Goal: Transaction & Acquisition: Purchase product/service

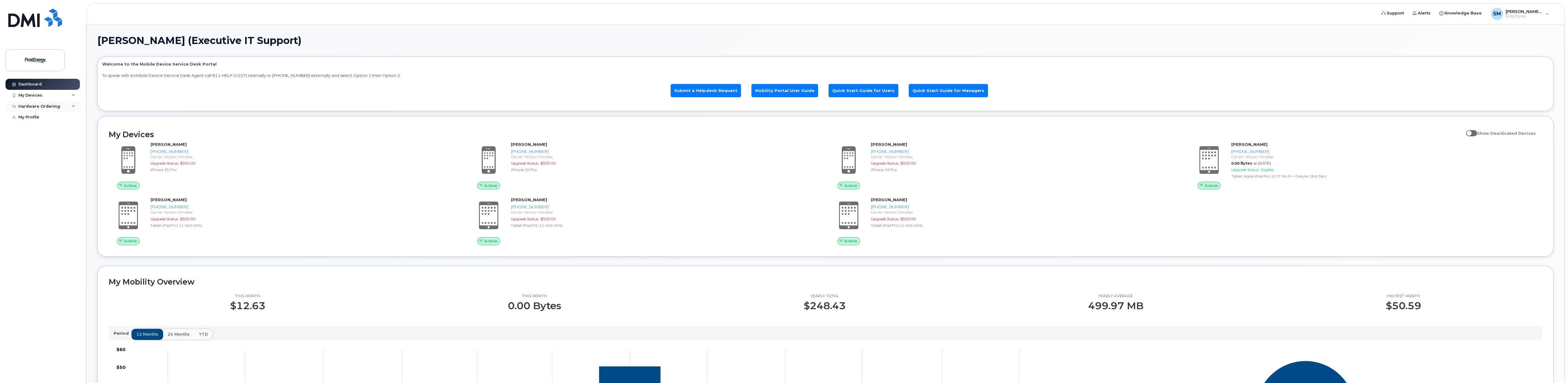
click at [55, 106] on div "Hardware Ordering" at bounding box center [39, 106] width 42 height 5
click at [35, 127] on div "New Order" at bounding box center [33, 129] width 23 height 5
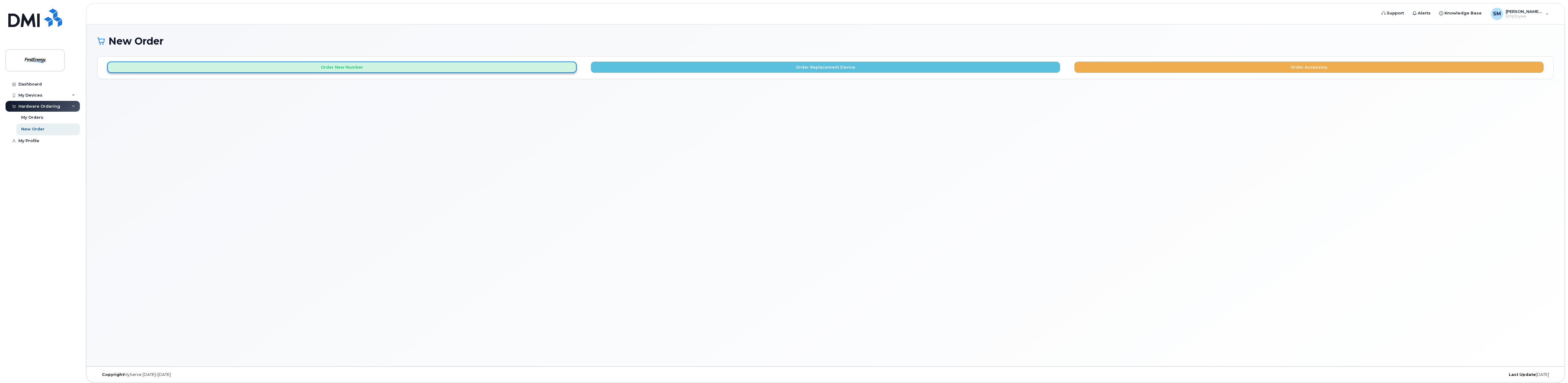
click at [391, 70] on button "Order New Number" at bounding box center [342, 67] width 469 height 12
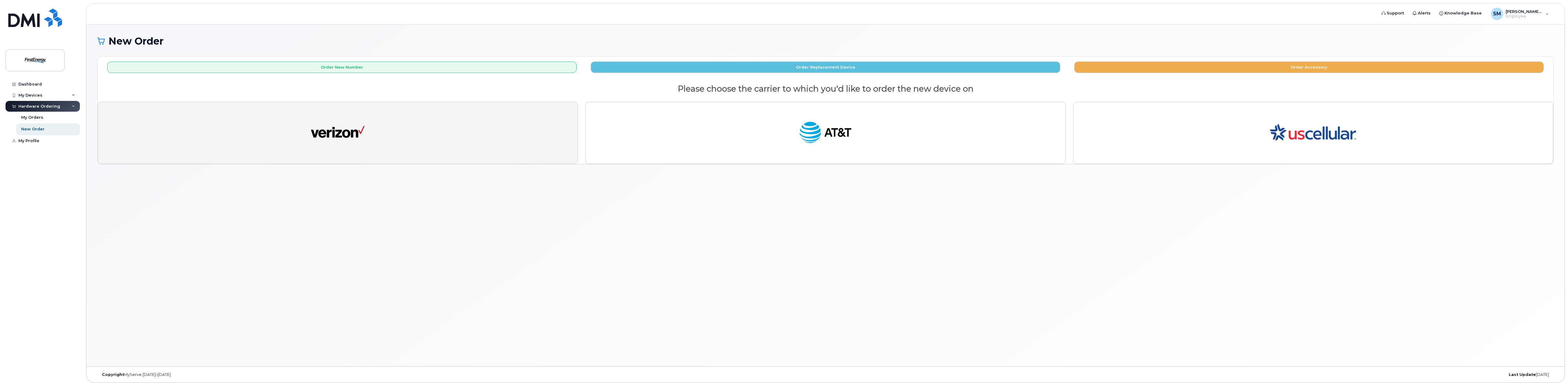
click at [469, 135] on button "button" at bounding box center [338, 133] width 480 height 62
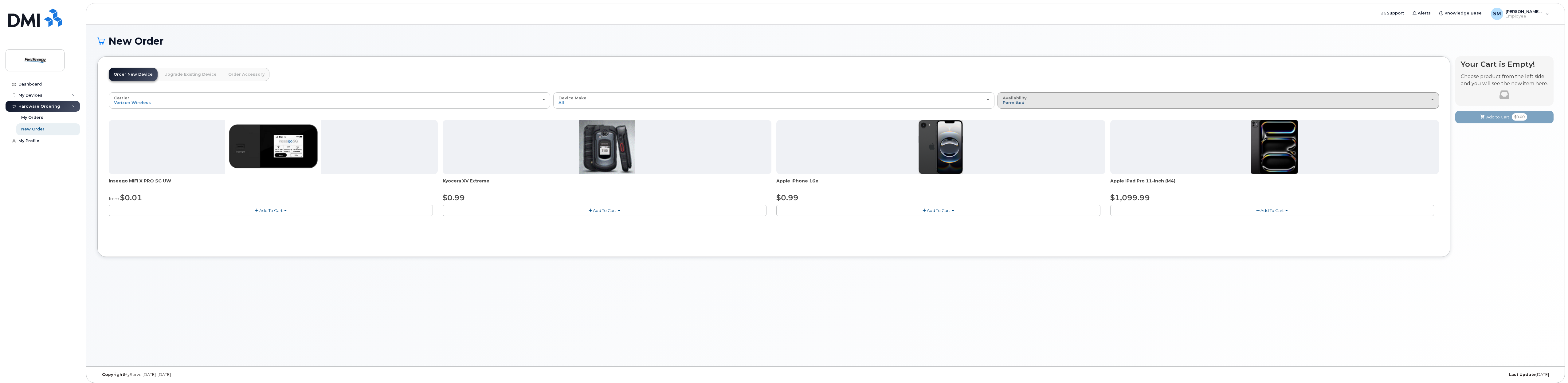
click at [1019, 101] on span "Permitted" at bounding box center [1013, 102] width 22 height 5
click at [1016, 123] on div "All" at bounding box center [1218, 125] width 438 height 7
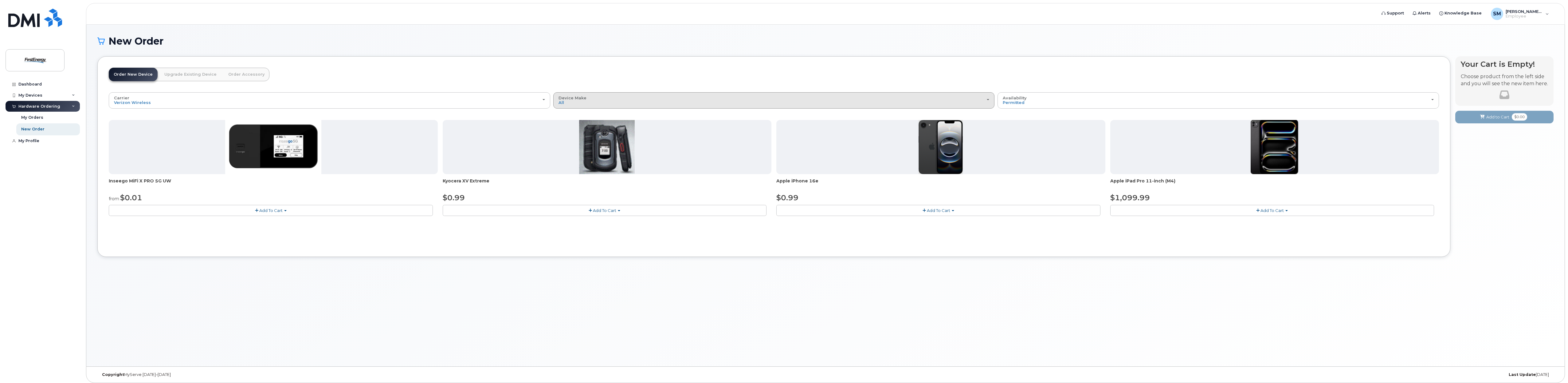
click at [888, 105] on button "Device Make All Cell Phone iPhone Modem Tablet" at bounding box center [774, 100] width 441 height 16
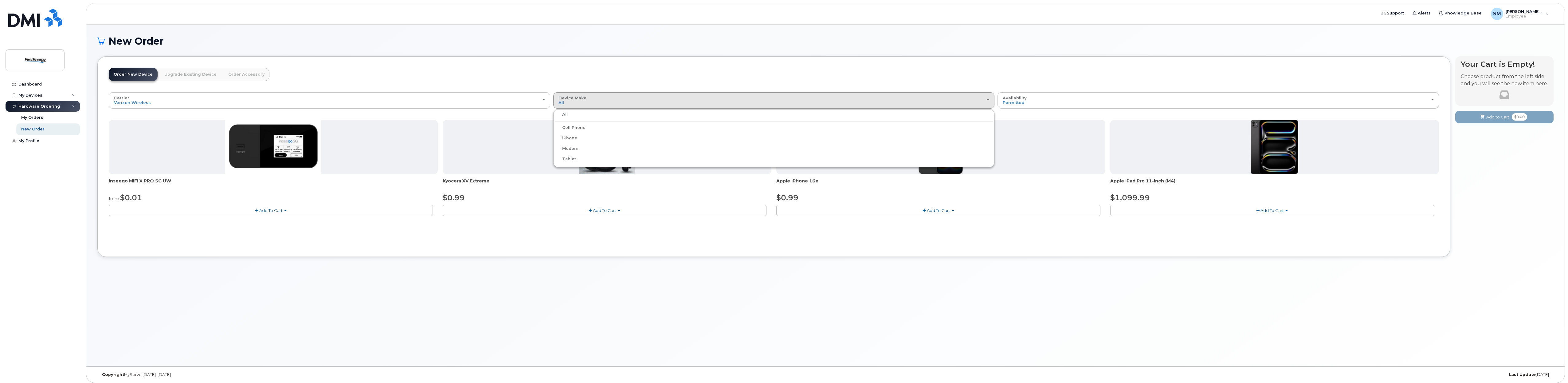
click at [584, 126] on div "Cell Phone" at bounding box center [773, 127] width 438 height 7
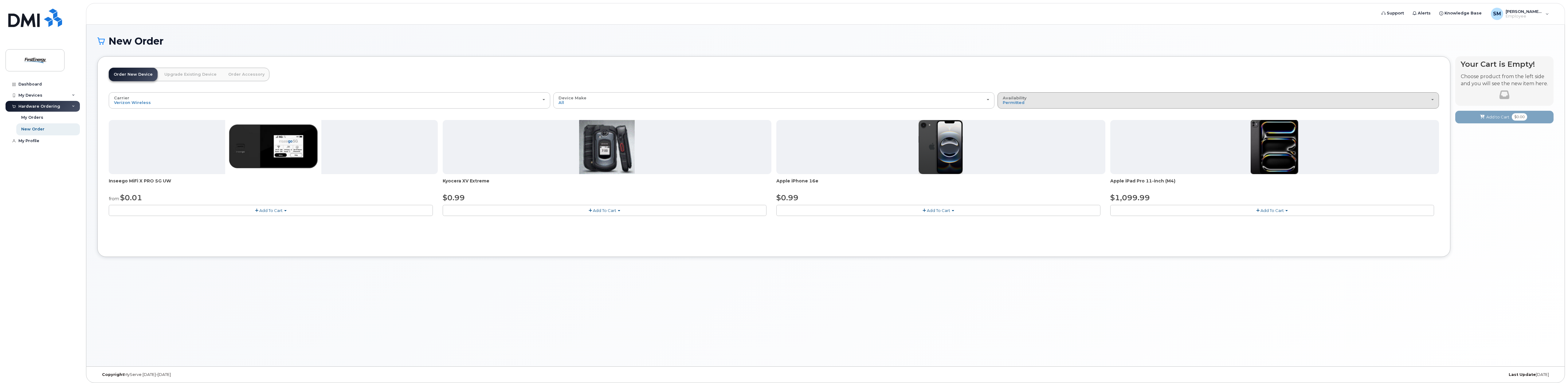
click at [1032, 101] on div "Availability Permitted All" at bounding box center [1218, 101] width 431 height 10
click at [1008, 123] on label "All" at bounding box center [1005, 125] width 13 height 7
click at [0, 0] on input "All" at bounding box center [0, 0] width 0 height 0
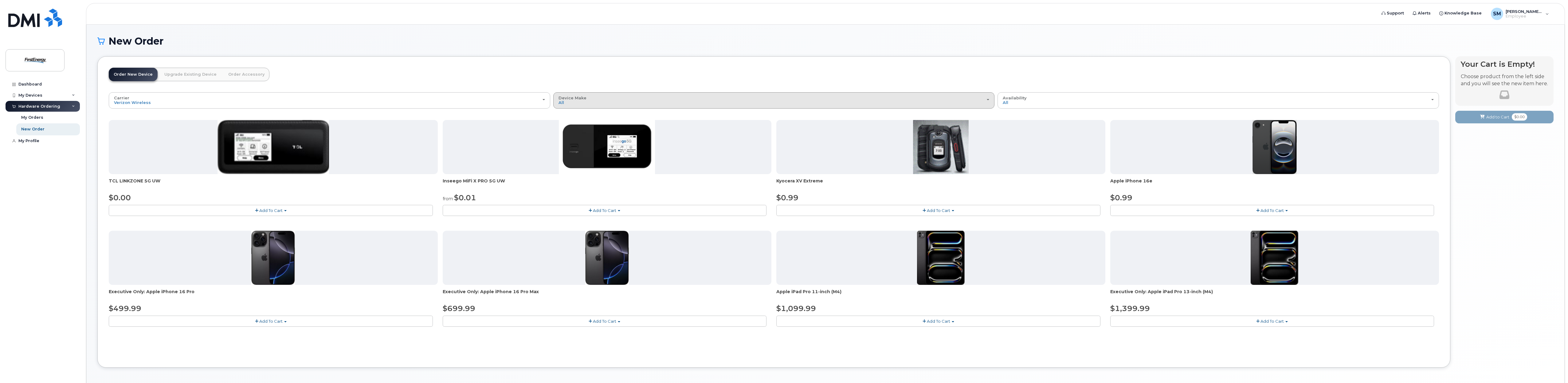
click at [682, 102] on div "Device Make All Cell Phone iPhone Modem Tablet" at bounding box center [773, 101] width 431 height 10
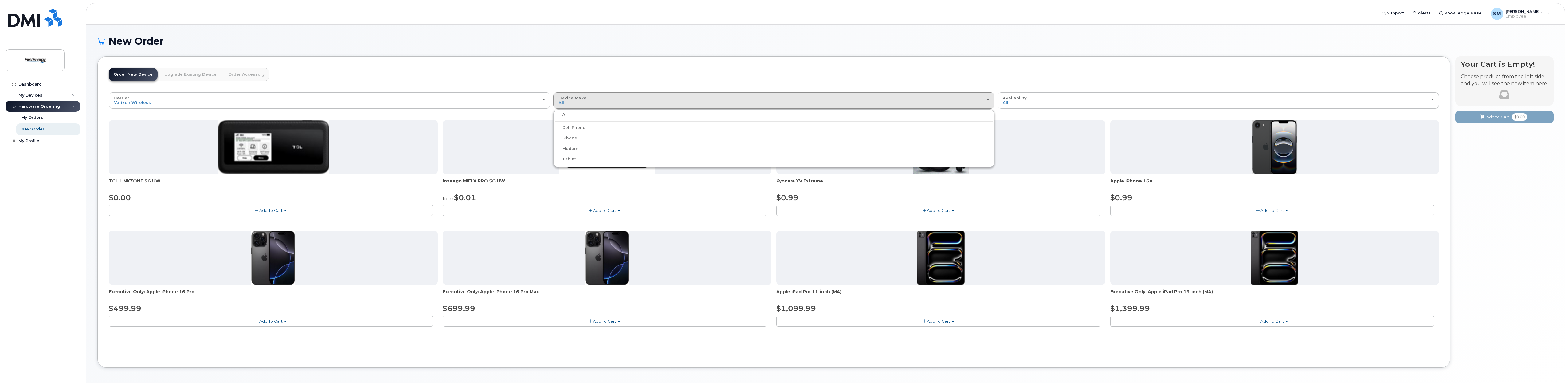
click at [582, 125] on label "Cell Phone" at bounding box center [570, 127] width 30 height 7
click at [0, 0] on input "Cell Phone" at bounding box center [0, 0] width 0 height 0
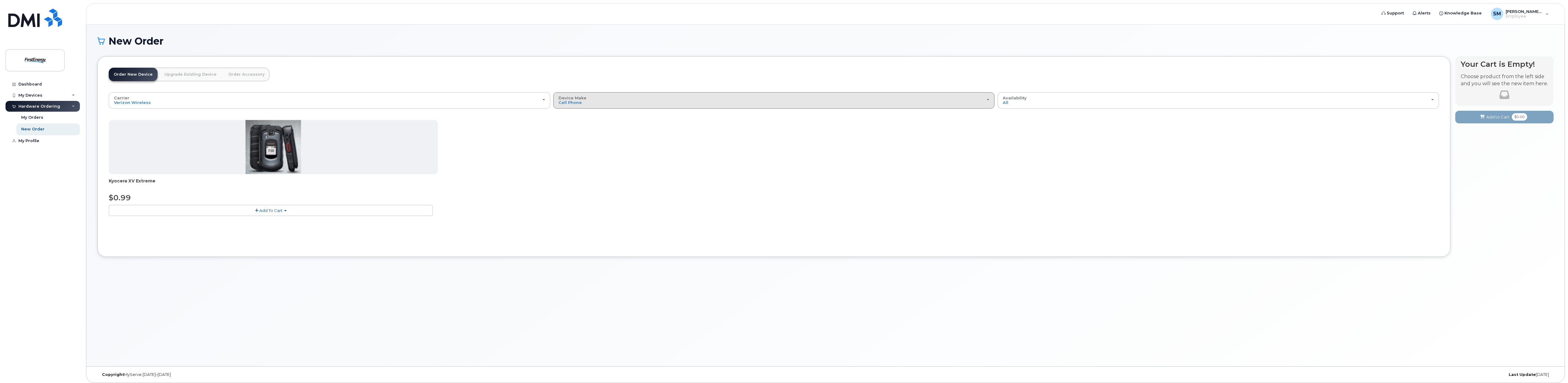
drag, startPoint x: 673, startPoint y: 106, endPoint x: 669, endPoint y: 109, distance: 5.0
click at [670, 107] on button "Device Make All Cell Phone iPhone Modem Tablet" at bounding box center [774, 100] width 441 height 16
click at [571, 115] on div "All" at bounding box center [773, 114] width 438 height 7
click at [586, 99] on div "Device Make All Cell Phone iPhone Modem Tablet" at bounding box center [773, 101] width 431 height 10
click at [573, 137] on label "iPhone" at bounding box center [566, 138] width 23 height 7
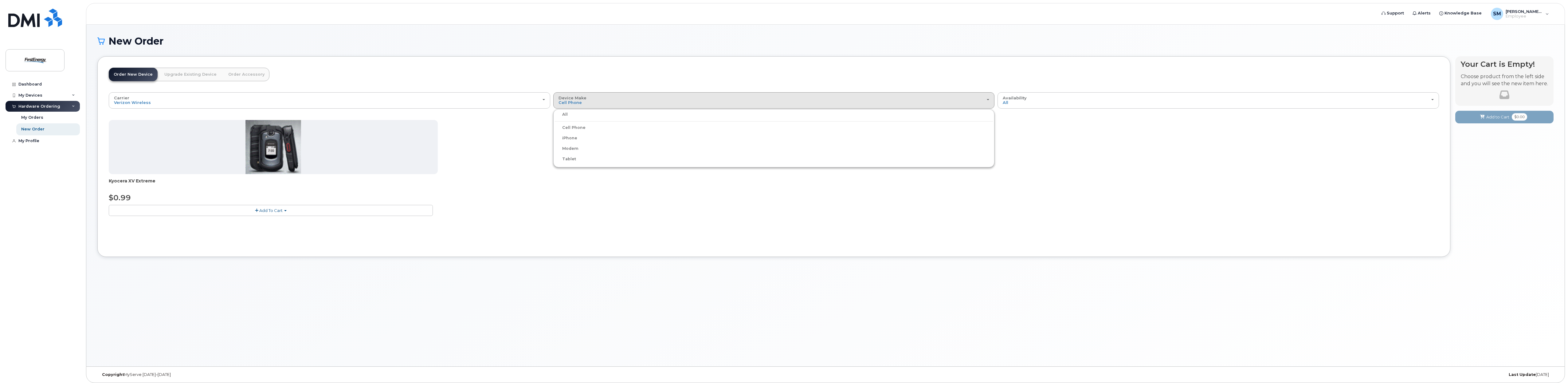
click at [0, 0] on input "iPhone" at bounding box center [0, 0] width 0 height 0
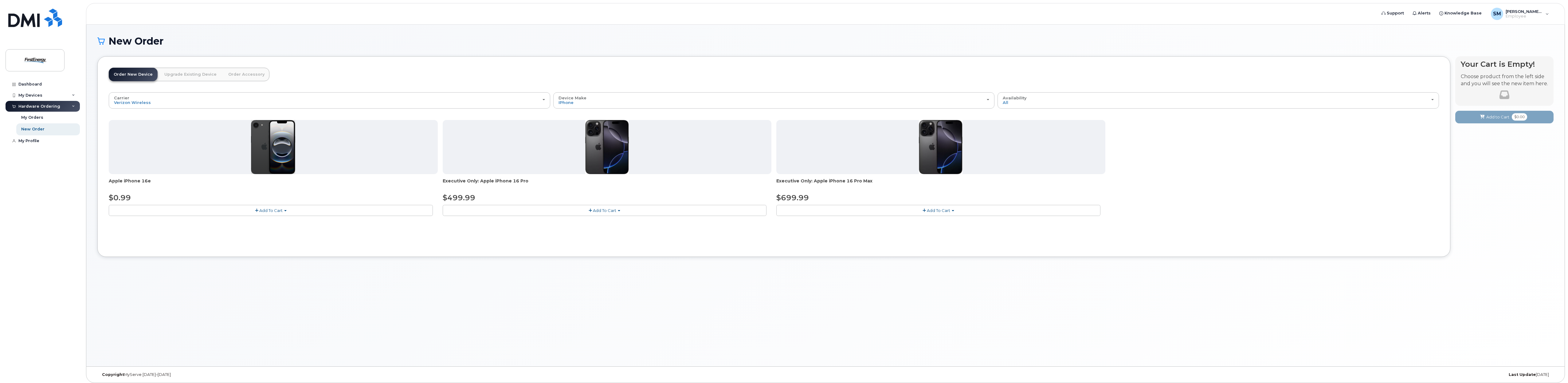
click at [945, 207] on button "Add To Cart" at bounding box center [938, 210] width 324 height 11
click at [818, 223] on link "$699.99 - 2 Year Activation" at bounding box center [811, 221] width 67 height 8
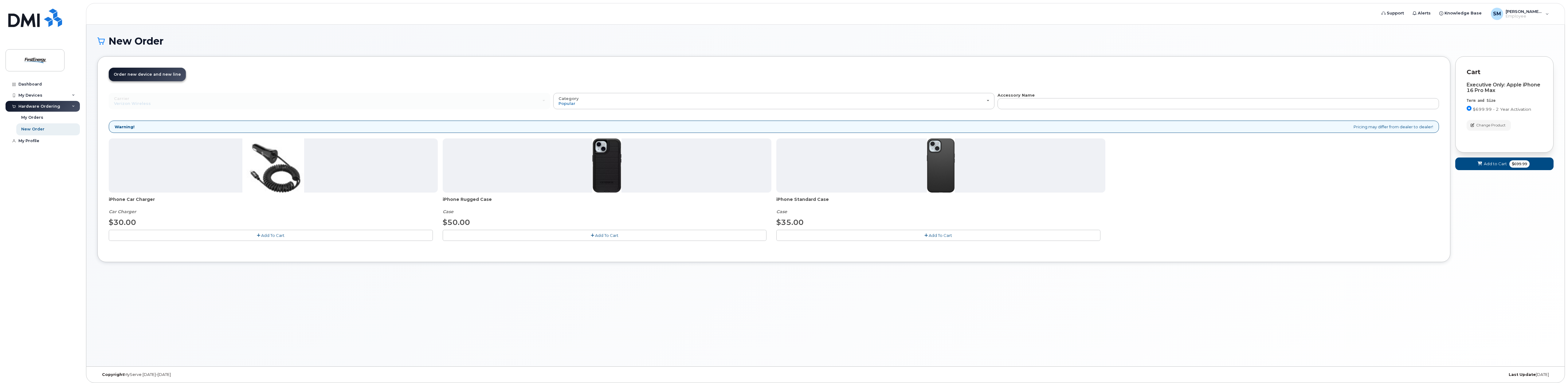
click at [904, 234] on button "Add To Cart" at bounding box center [938, 235] width 324 height 11
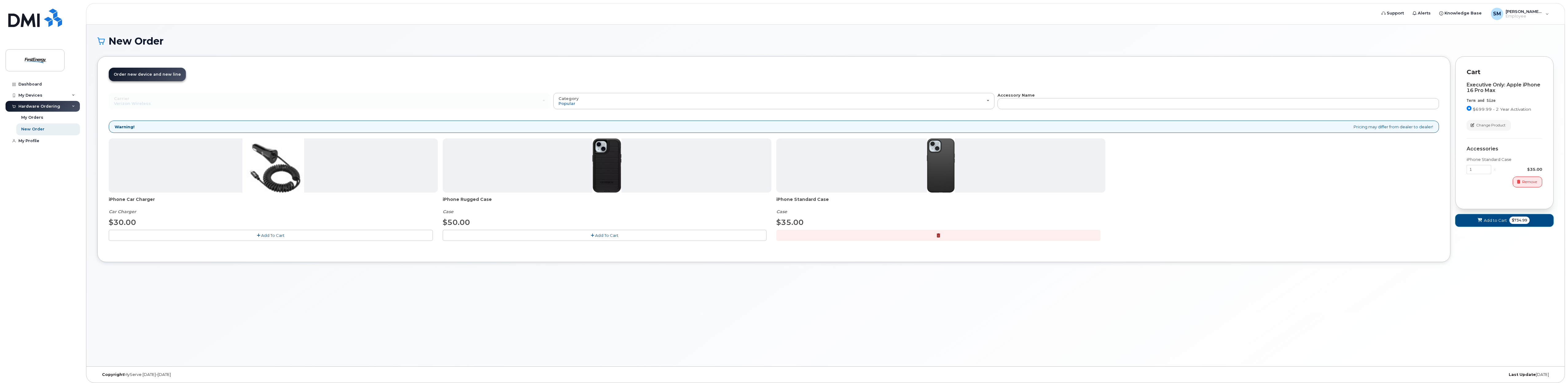
click at [1493, 218] on span "Add to Cart" at bounding box center [1495, 220] width 23 height 6
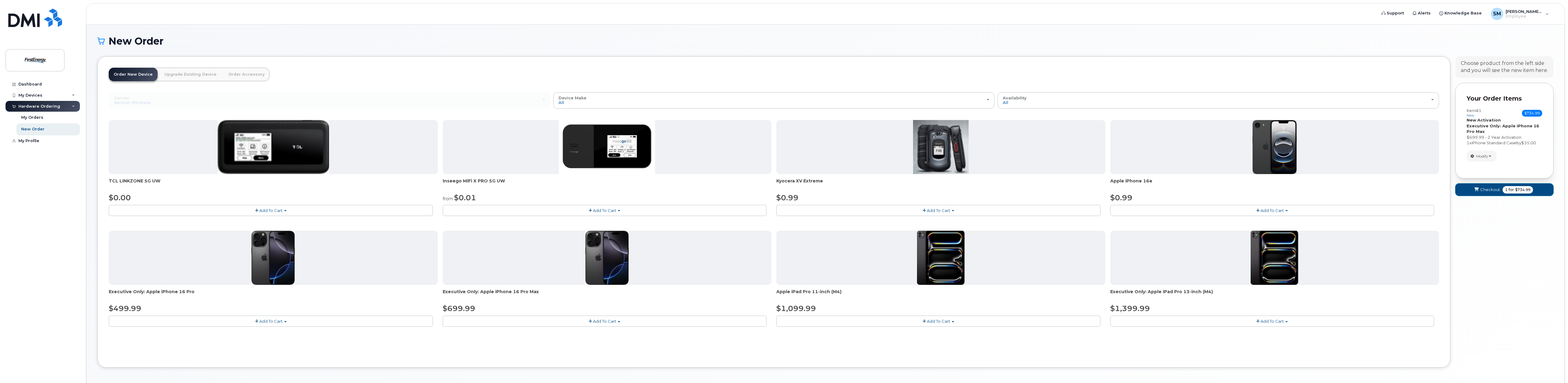
click at [1497, 189] on span "Checkout" at bounding box center [1490, 190] width 20 height 6
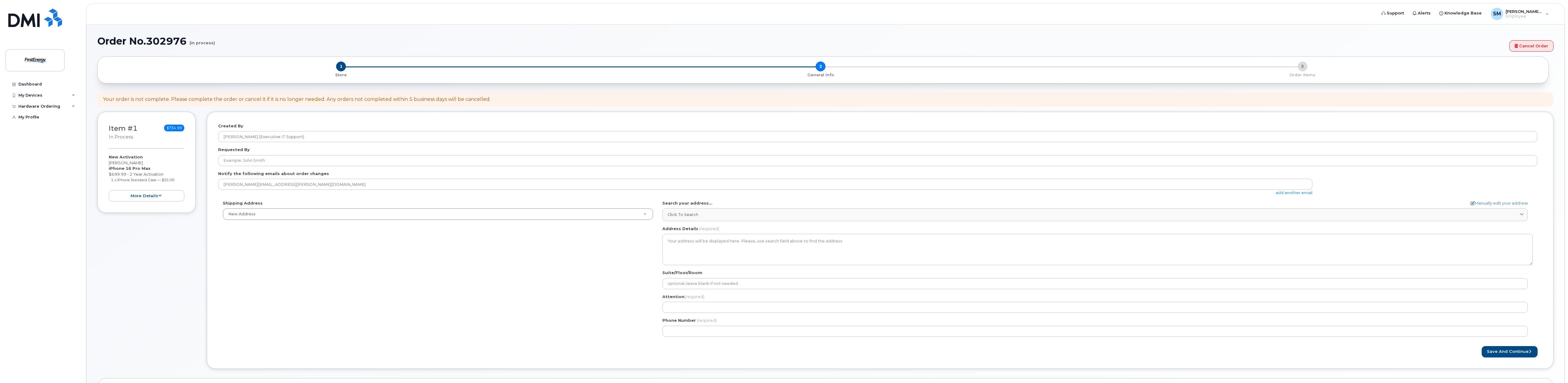
select select
click at [800, 30] on div "Order No.302976 (in process) Cancel Order × Share This Order If you want to all…" at bounding box center [826, 206] width 1478 height 364
click at [971, 40] on h1 "Order No.302976 (in process)" at bounding box center [802, 41] width 1409 height 11
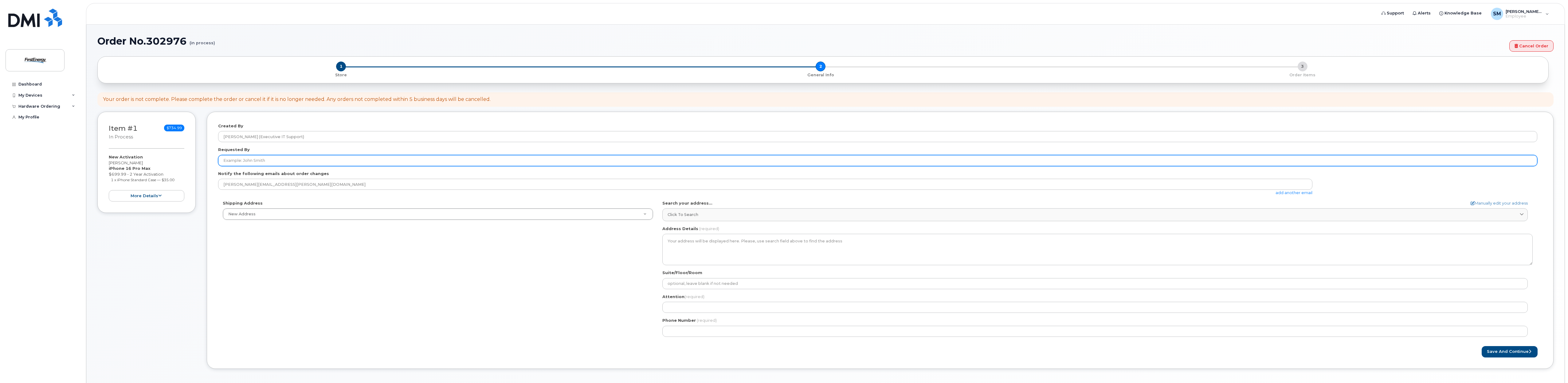
click at [314, 161] on input "Requested By" at bounding box center [878, 160] width 1319 height 11
type input "tabrina"
click at [83, 159] on body "Support Alerts Knowledge Base SM Stephens, Mack (Executive IT Support) Employee…" at bounding box center [784, 204] width 1568 height 409
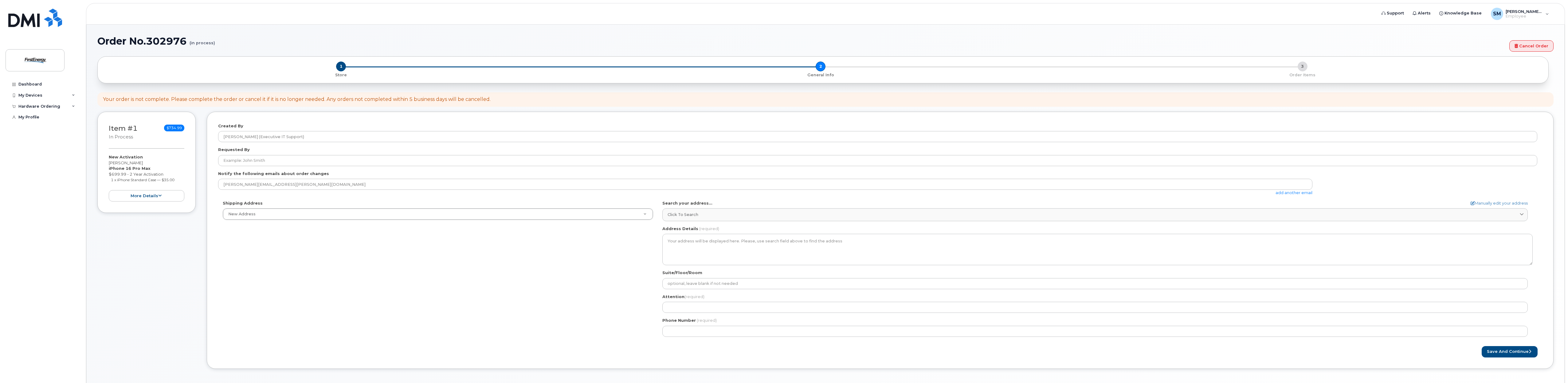
click at [938, 40] on h1 "Order No.302976 (in process)" at bounding box center [802, 41] width 1409 height 11
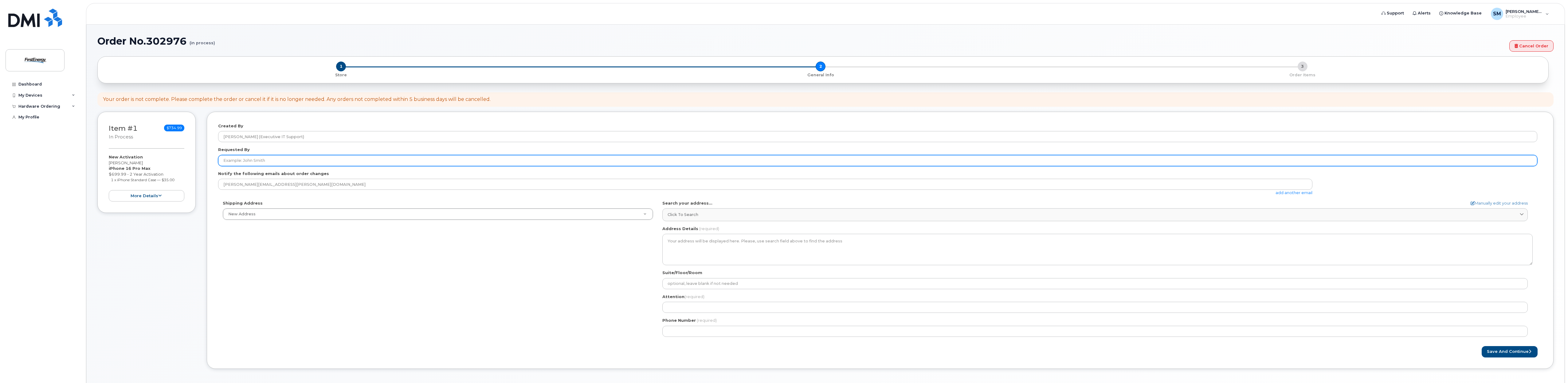
click at [285, 158] on input "Requested By" at bounding box center [878, 160] width 1319 height 11
paste input "1020656@fenetwork.com"
type input "1020656"
drag, startPoint x: 177, startPoint y: 151, endPoint x: 85, endPoint y: 152, distance: 92.0
click at [86, 152] on div "Support Alerts Knowledge Base SM Stephens, Mack (Executive IT Support) Employee…" at bounding box center [825, 206] width 1479 height 364
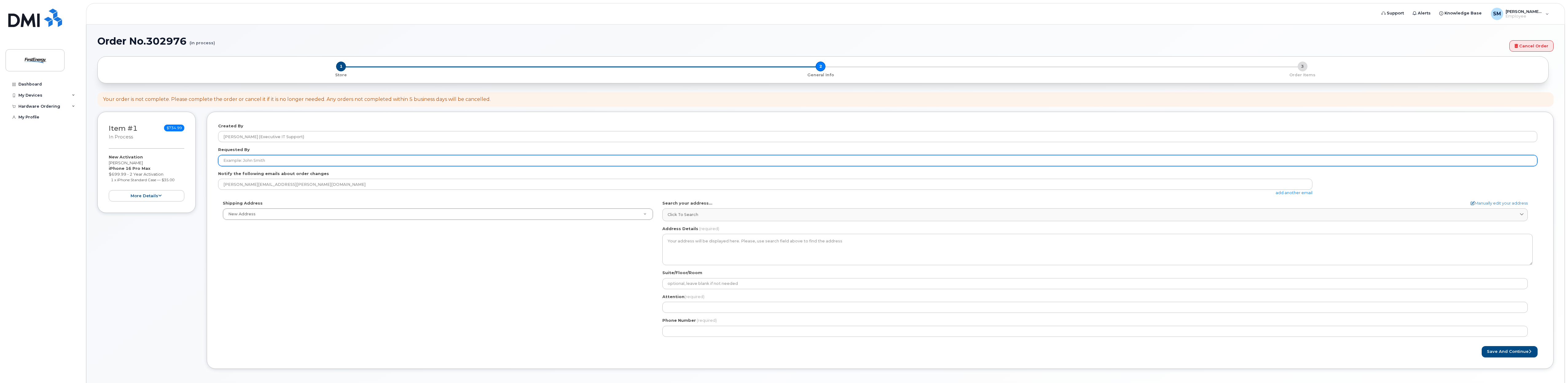
click at [291, 163] on input "Requested By" at bounding box center [878, 160] width 1319 height 11
type input "[PERSON_NAME]"
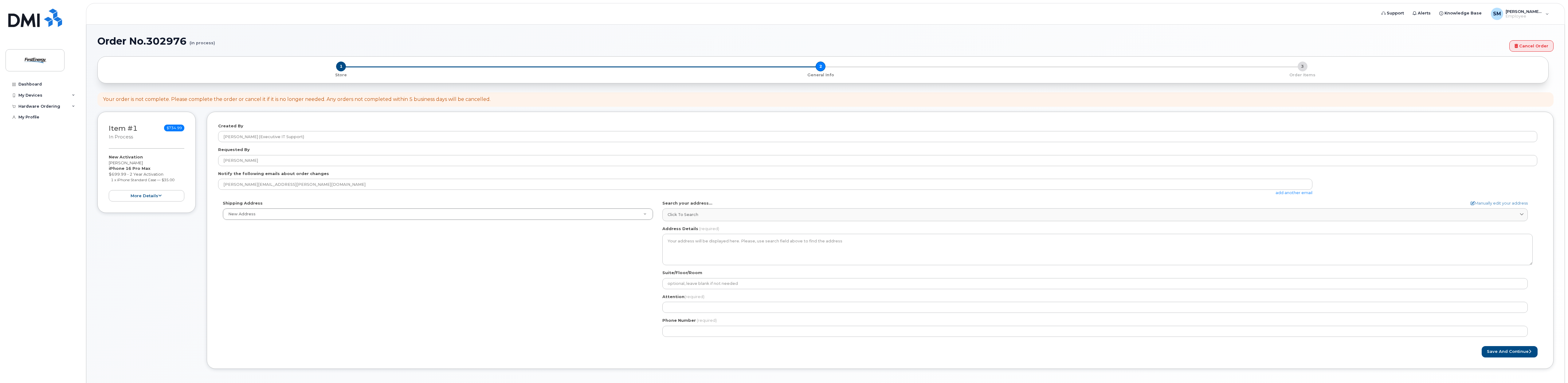
click at [1292, 192] on link "add another email" at bounding box center [1294, 193] width 37 height 5
drag, startPoint x: 307, startPoint y: 198, endPoint x: 510, endPoint y: 354, distance: 256.0
click at [505, 354] on form "Created By Stephens, Mack (Executive IT Support) Requested By Tabrina Davis Not…" at bounding box center [880, 246] width 1324 height 246
click at [660, 365] on div "Save and Continue" at bounding box center [880, 363] width 1324 height 12
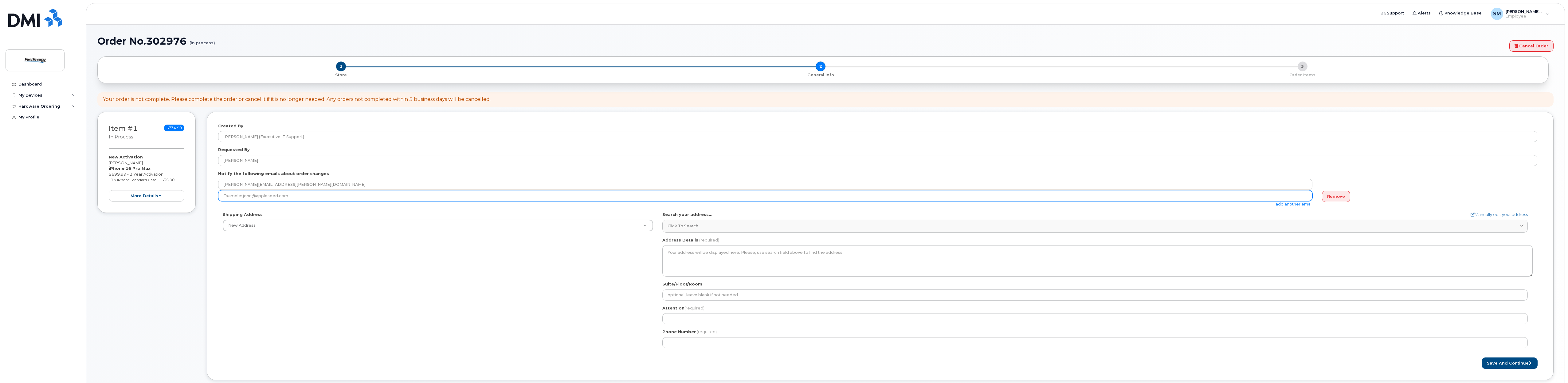
paste input "[EMAIL_ADDRESS][DOMAIN_NAME]"
type input "[EMAIL_ADDRESS][DOMAIN_NAME]"
click at [1302, 203] on link "add another email" at bounding box center [1294, 204] width 37 height 5
click at [725, 210] on input "email" at bounding box center [765, 208] width 1094 height 11
paste input "kknepper@firstenergycorp.com"
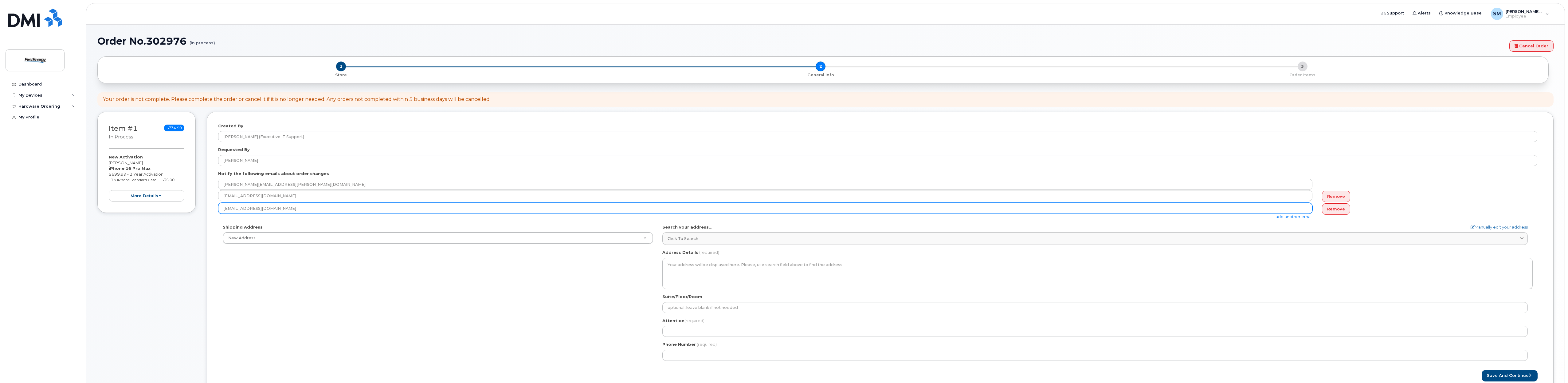
type input "kknepper@firstenergycorp.com"
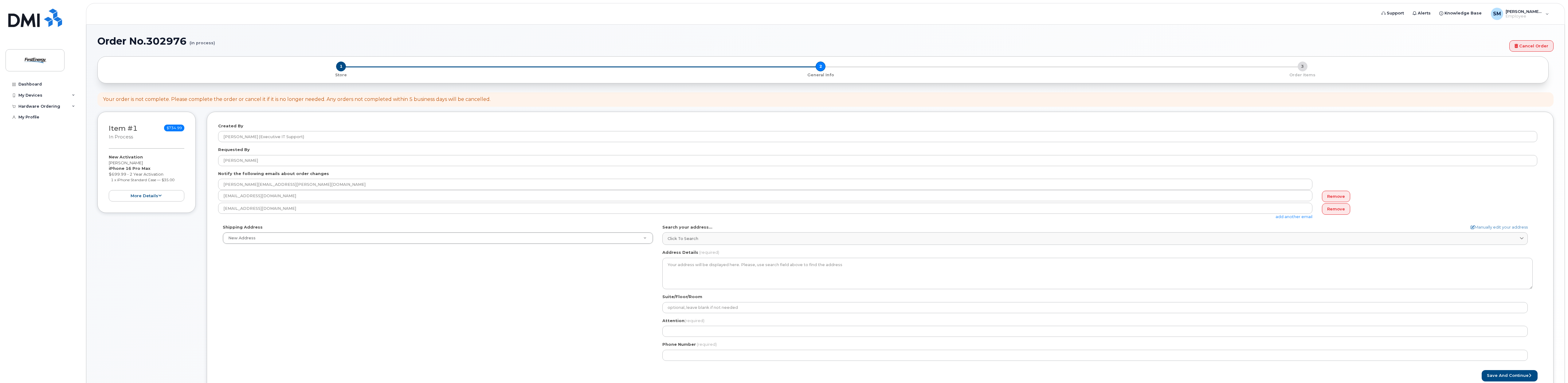
drag, startPoint x: 585, startPoint y: 285, endPoint x: 582, endPoint y: 287, distance: 3.6
click at [582, 287] on div "Shipping Address New Address New Address 4480 Canterbury Drive 1737 Iron Mill D…" at bounding box center [878, 294] width 1319 height 141
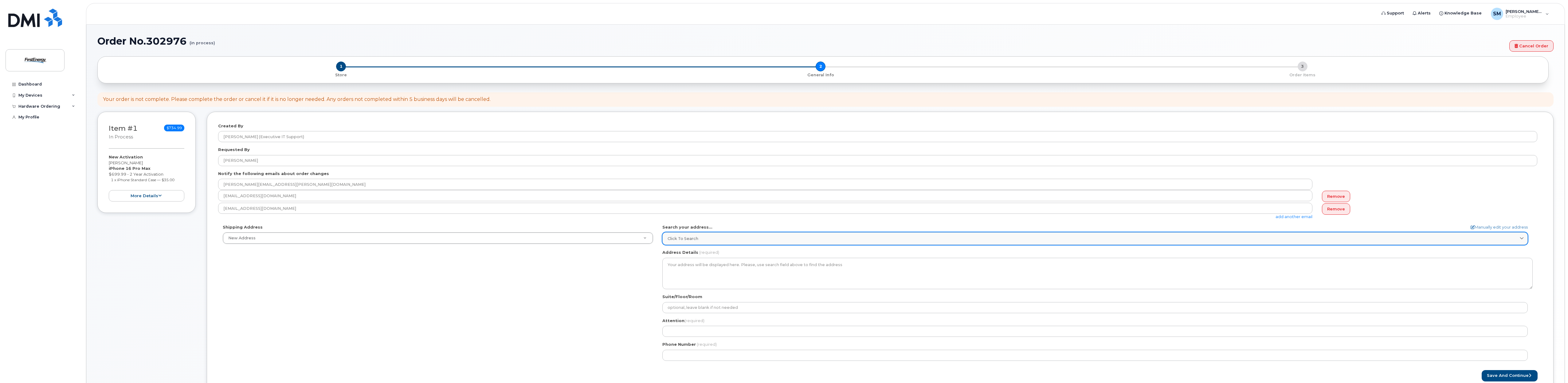
click at [722, 238] on div "Click to search" at bounding box center [1094, 238] width 855 height 6
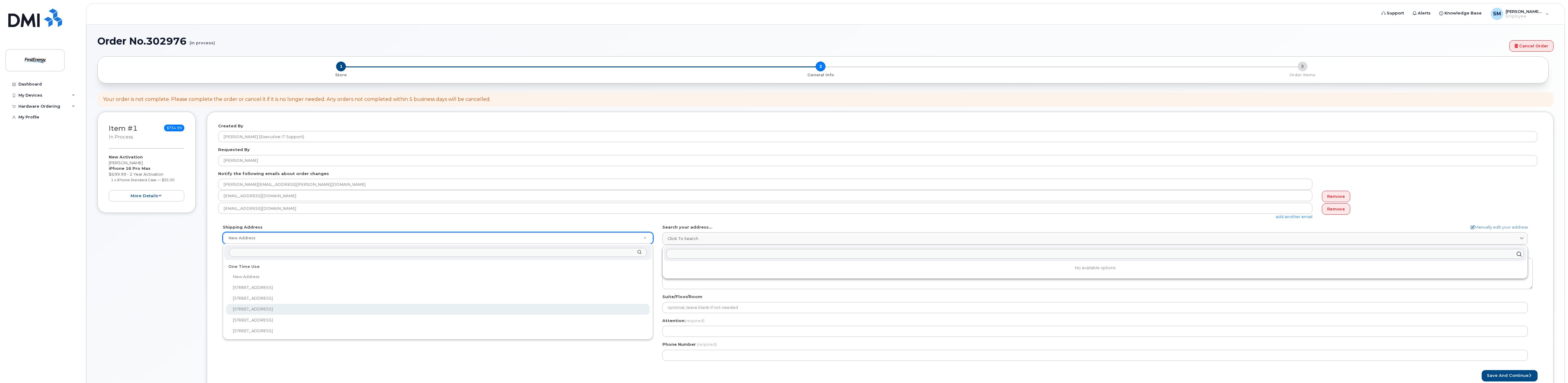
select select "1941 Parkgate Ave"
type textarea "1941 Parkgate Ave AKRON OH 44320-1107 UNITED STATES"
type input "Eric"
type input "3303842537"
click at [717, 238] on div "Click to search" at bounding box center [1094, 238] width 855 height 6
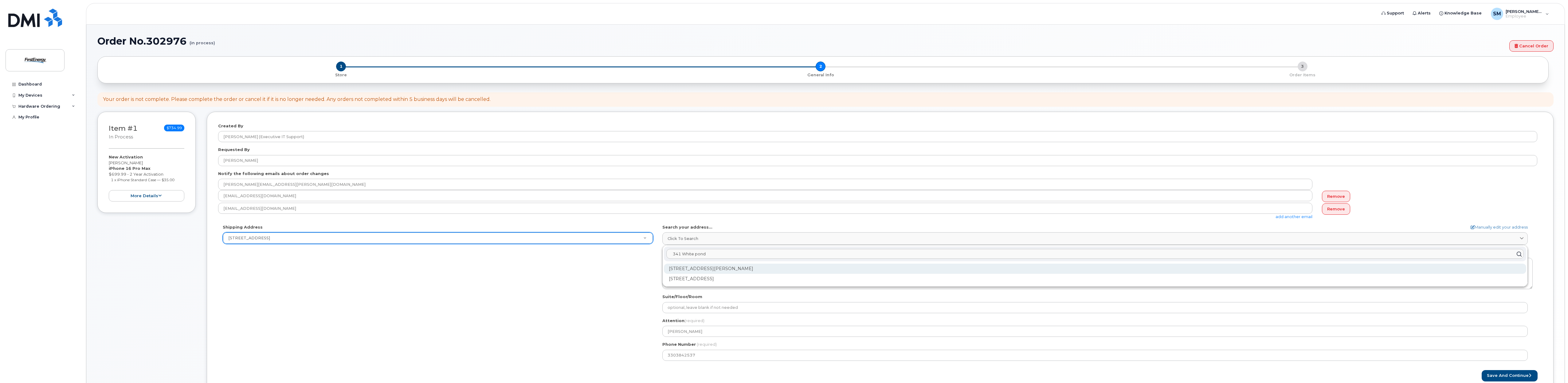
type input "341 White pond"
click at [770, 267] on div "341 White Pond Dr Akron OH 44320-1119" at bounding box center [1094, 268] width 862 height 10
select select
type textarea "341 White Pond Dr AKRON OH 44320-1119 UNITED STATES"
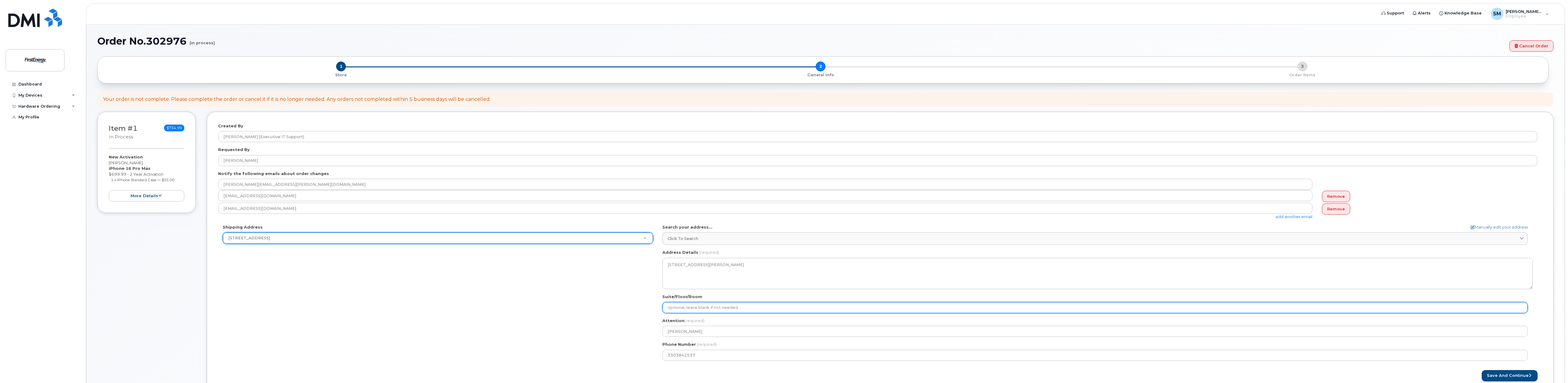
click at [786, 309] on input "Suite/Floor/Room" at bounding box center [1095, 307] width 865 height 11
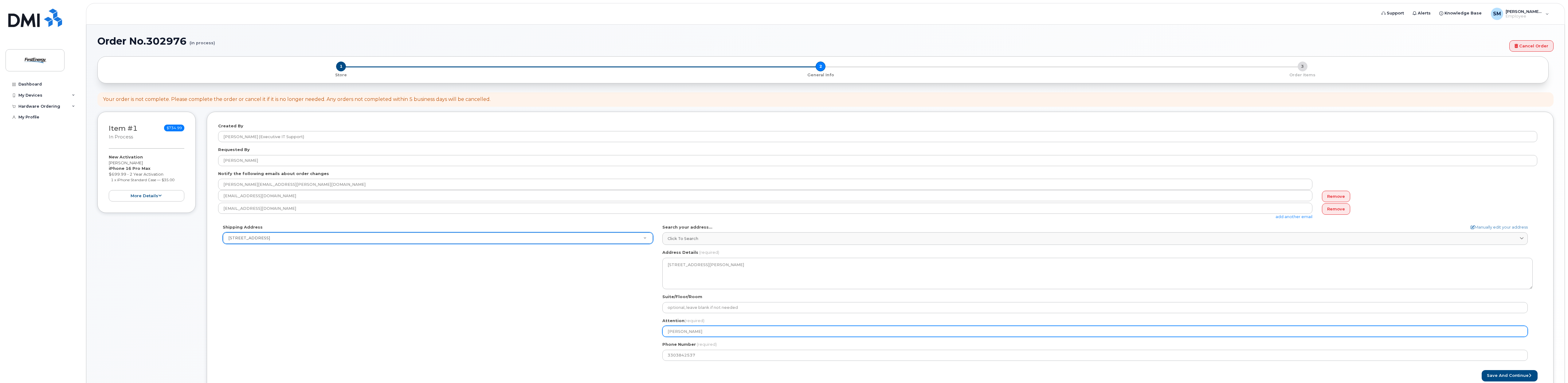
drag, startPoint x: 533, startPoint y: 332, endPoint x: 520, endPoint y: 336, distance: 13.6
click at [519, 335] on div "Shipping Address 1941 Parkgate Ave New Address 4480 Canterbury Drive 1737 Iron …" at bounding box center [878, 294] width 1319 height 141
select select
type input "M"
select select
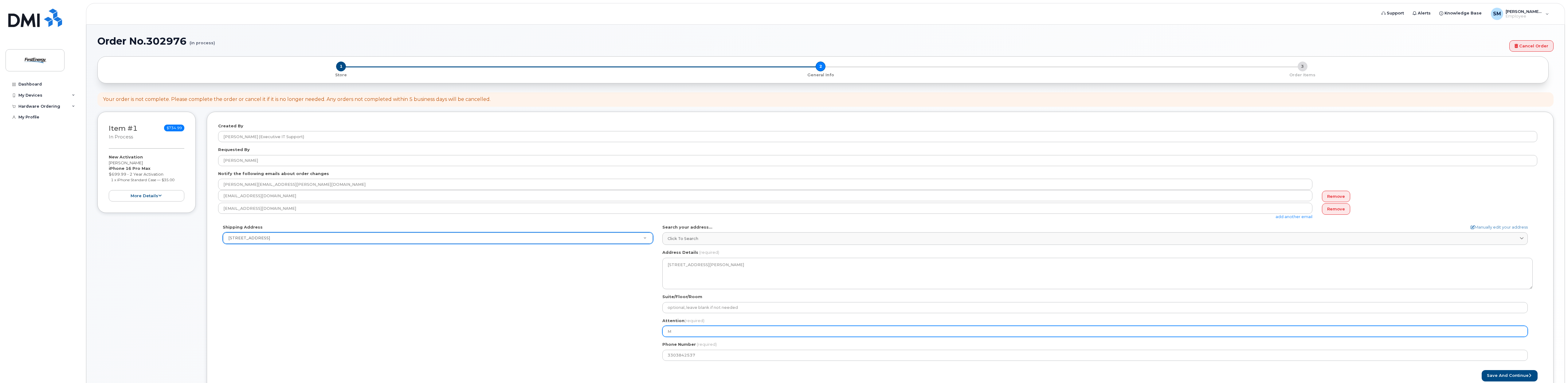
type input "Ma"
select select
type input "Mac"
select select
type input "Mack"
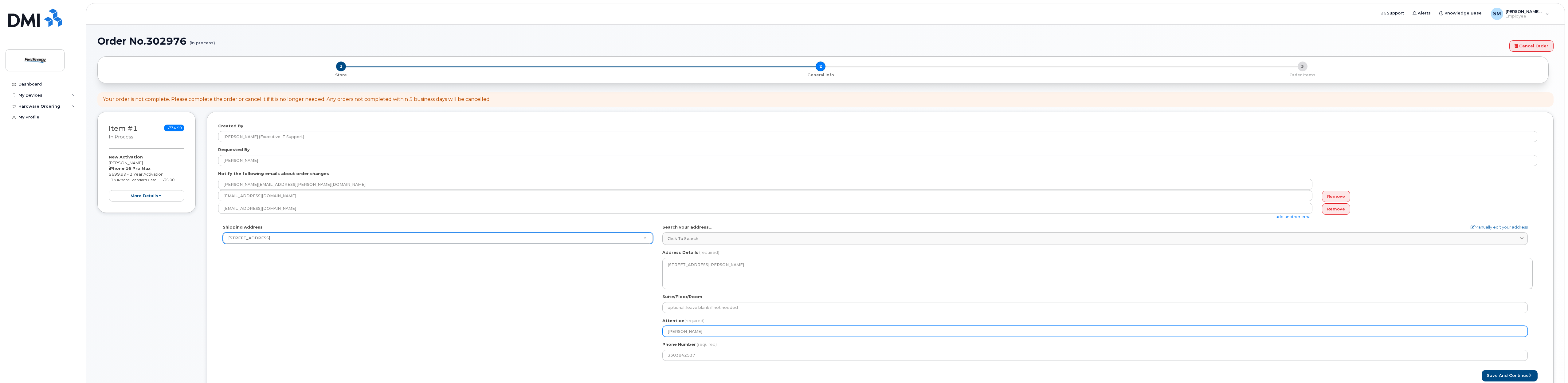
select select
type input "Mack S"
select select
type input "Mack St"
select select
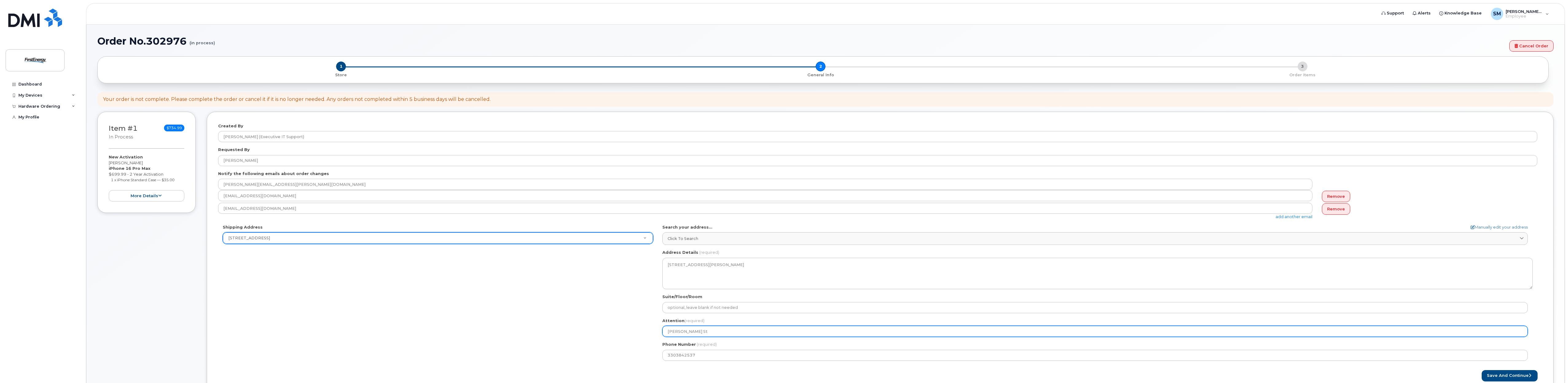
type input "Mack Ste"
select select
type input "Mack Step"
select select
type input "Mack Steph"
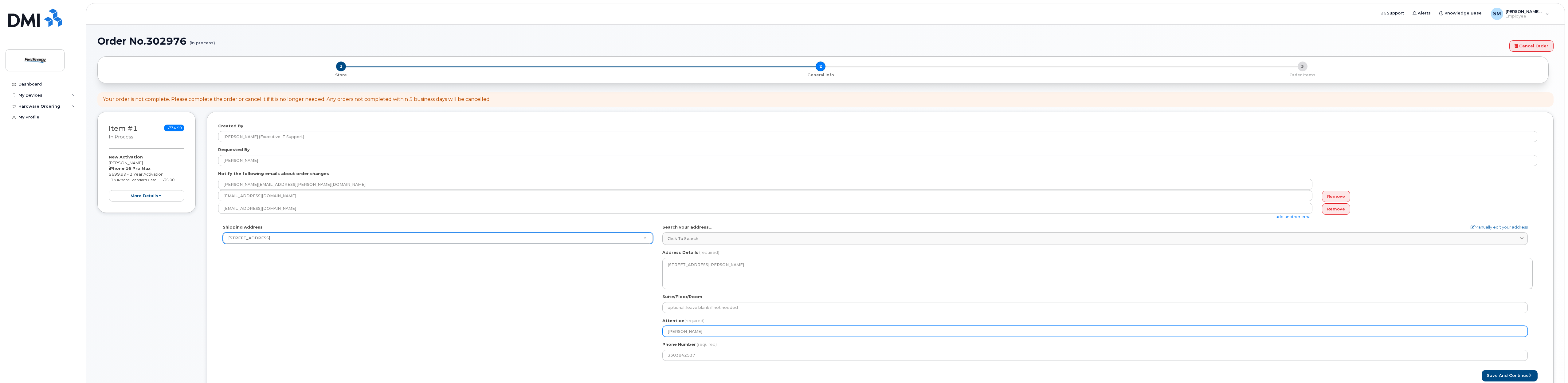
select select
type input "Mack Stephe"
select select
type input "Mack Stephen"
select select
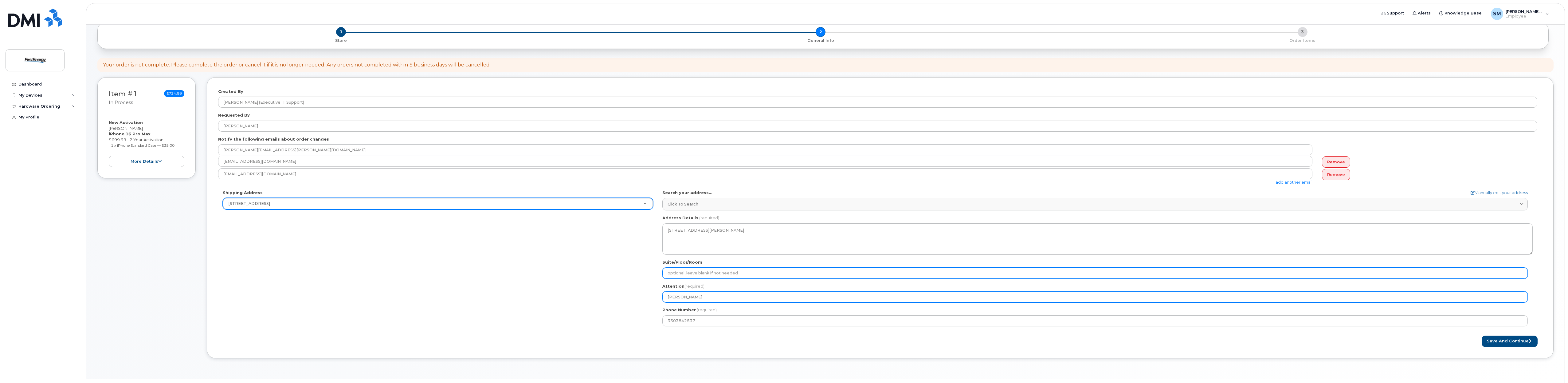
scroll to position [50, 0]
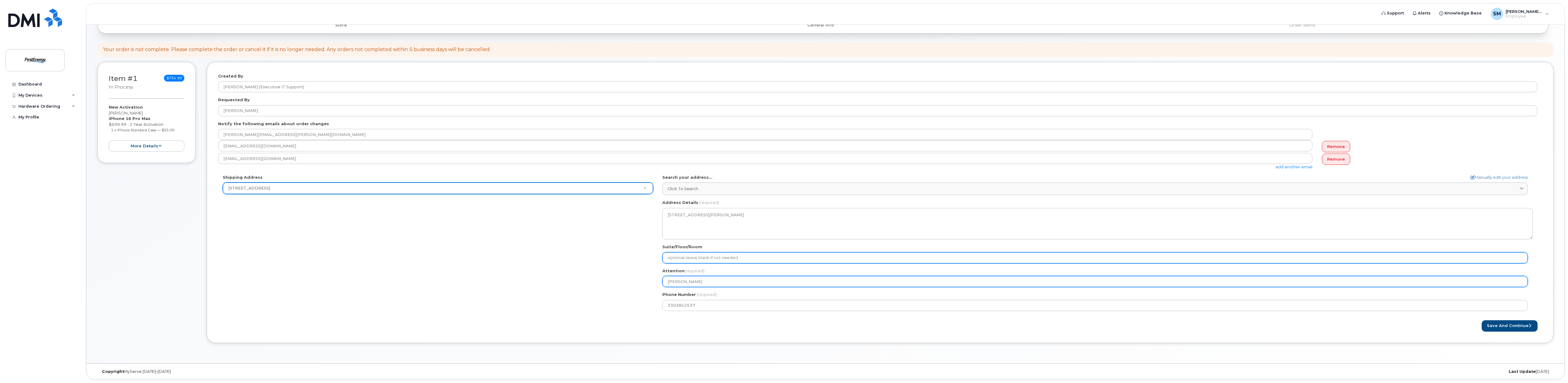
type input "Mack Stephens"
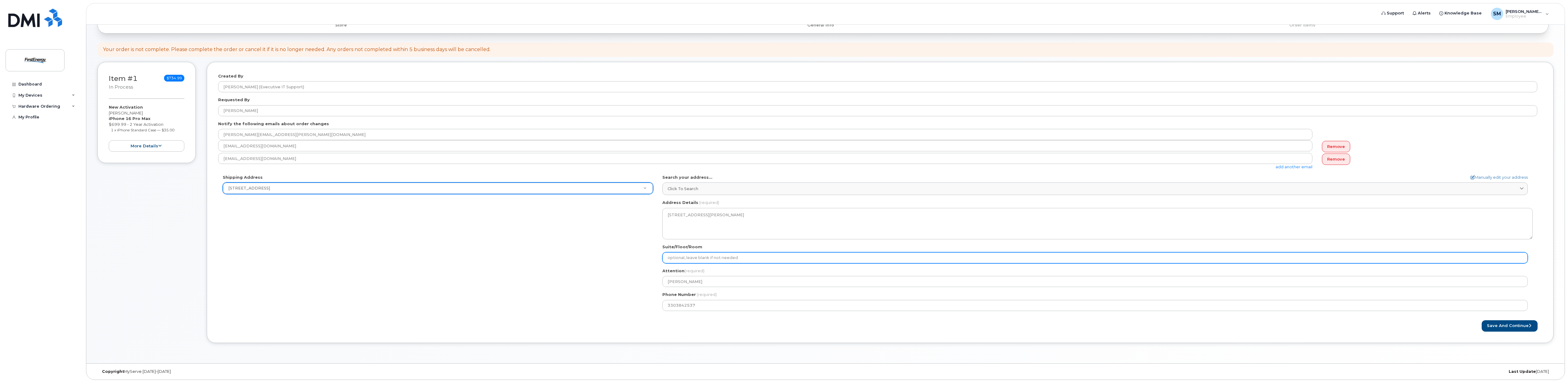
click at [764, 261] on input "Suite/Floor/Room" at bounding box center [1095, 257] width 865 height 11
click at [715, 260] on input "Suite/Floor/Room" at bounding box center [1095, 257] width 865 height 11
paste input "FEHQ-A2-WS-OFC #202"
select select
type input "FEHQ-A2-WS-OFC #202"
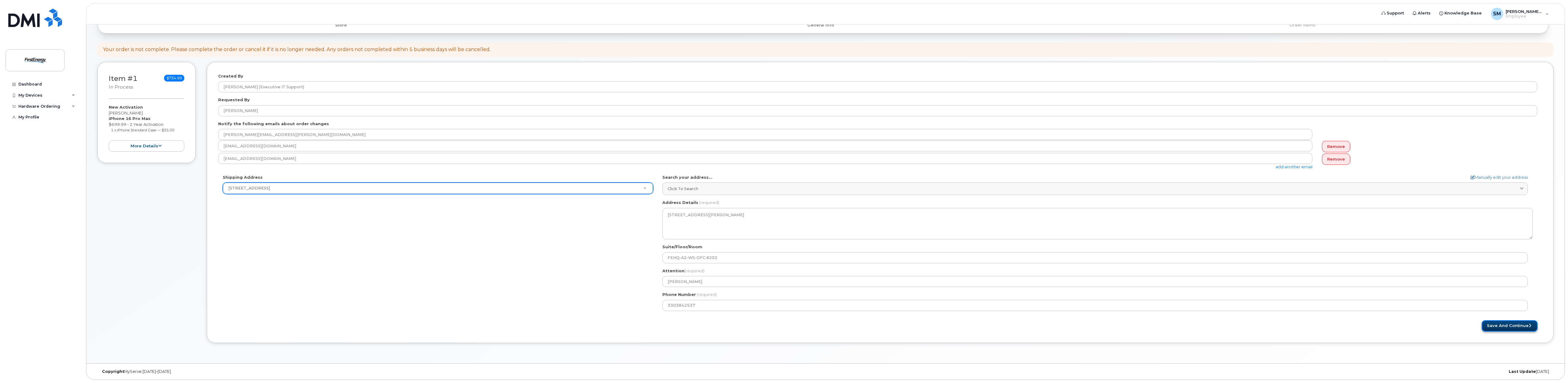
click at [1498, 325] on button "Save and Continue" at bounding box center [1509, 326] width 56 height 12
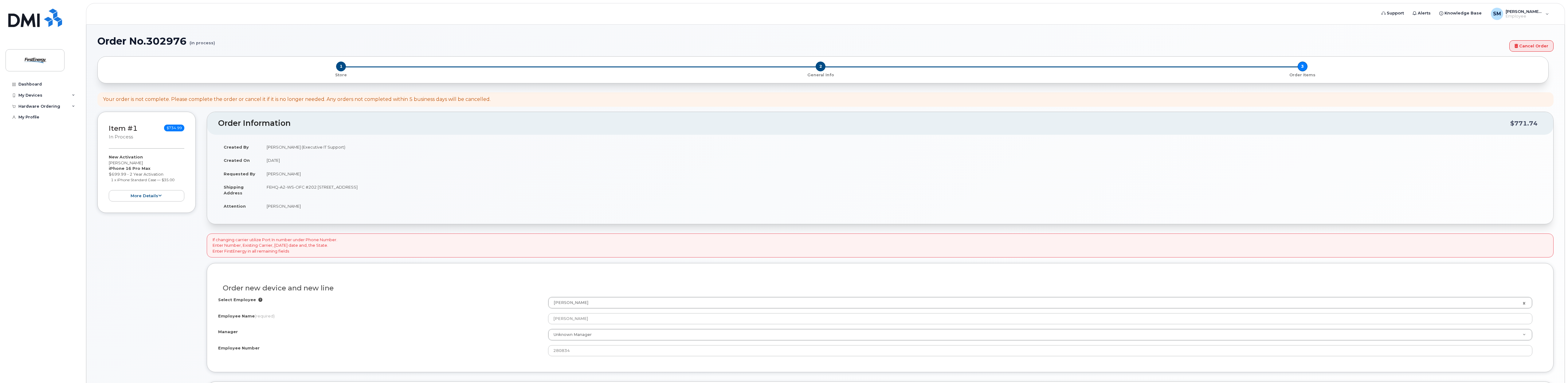
scroll to position [154, 0]
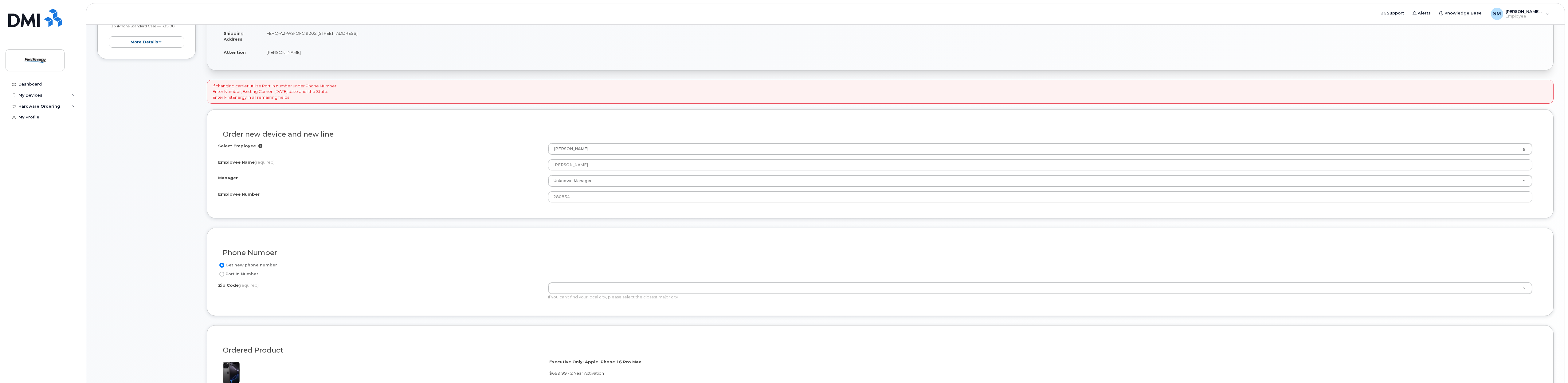
click at [784, 123] on div "Order new device and new line" at bounding box center [880, 132] width 1324 height 23
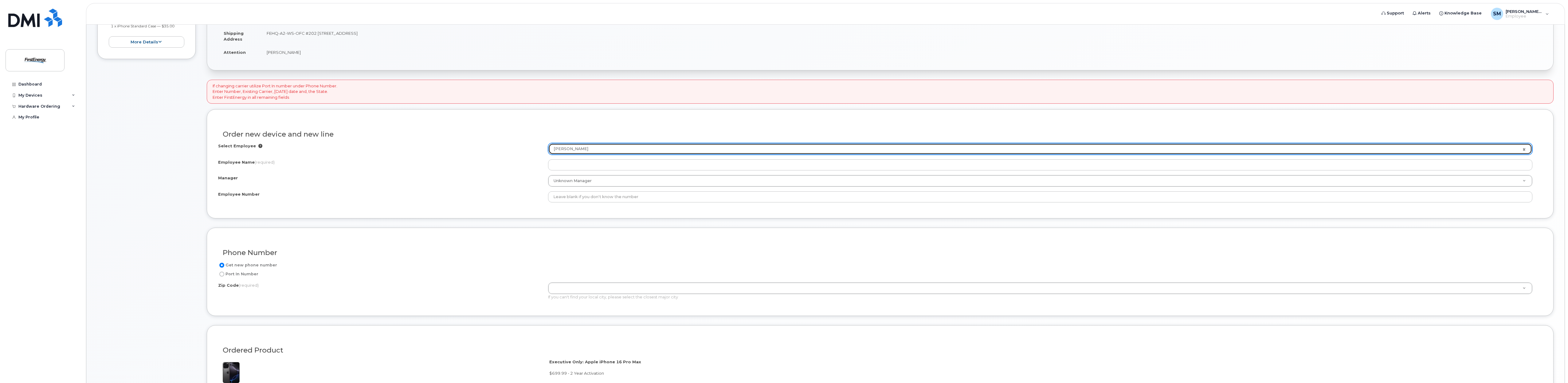
click at [1525, 148] on link "Mack Stephens" at bounding box center [1040, 149] width 984 height 11
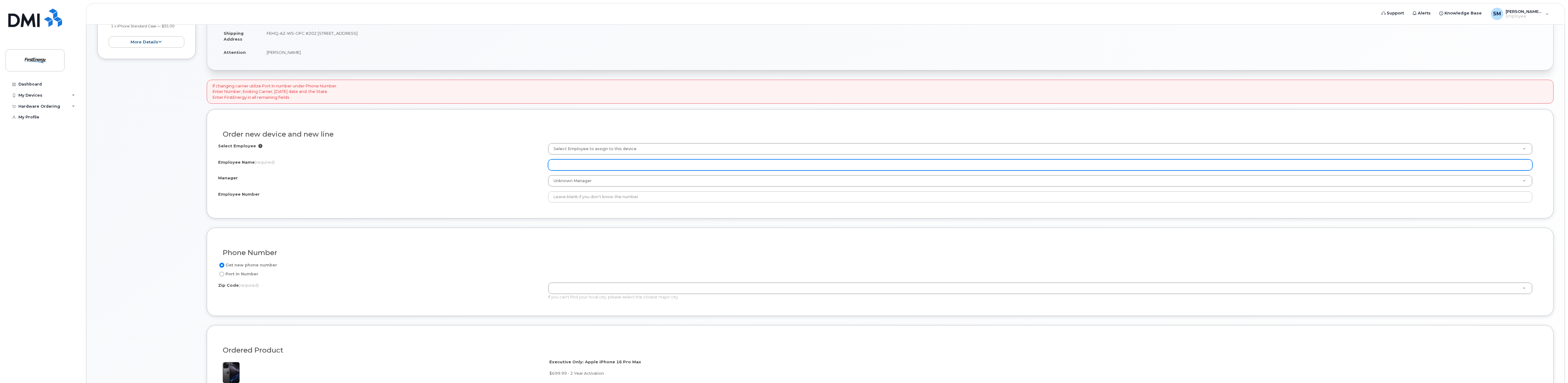
paste input "1020656@fenetwork.com"
type input "1020656"
drag, startPoint x: 586, startPoint y: 165, endPoint x: 449, endPoint y: 162, distance: 137.0
click at [449, 162] on div "Employee Name (required) 1020656" at bounding box center [880, 165] width 1324 height 11
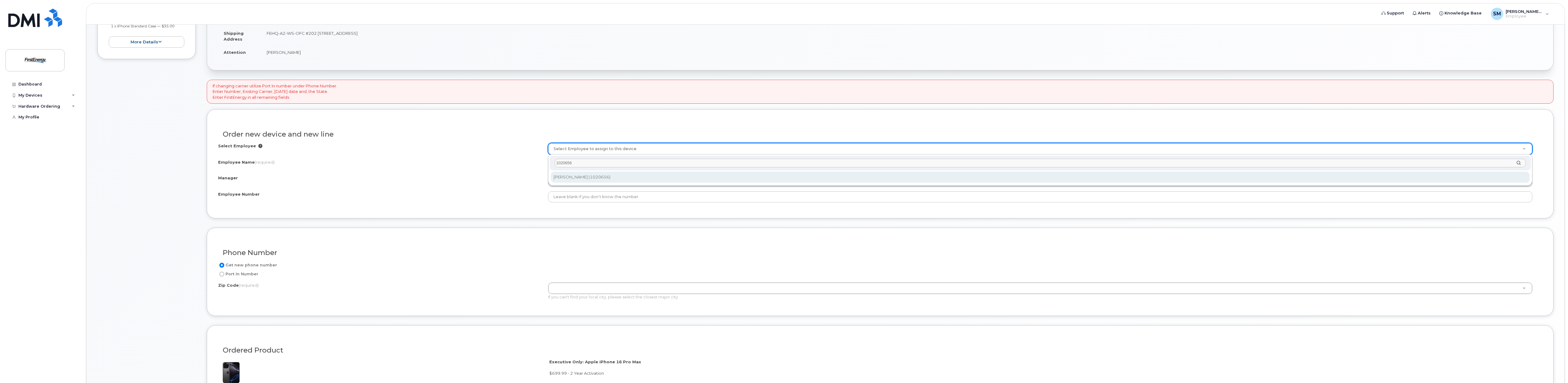
type input "1020656"
type input "2750155"
type input "Tabrina Davis"
type input "1020656"
type input "341 White Pond Drive"
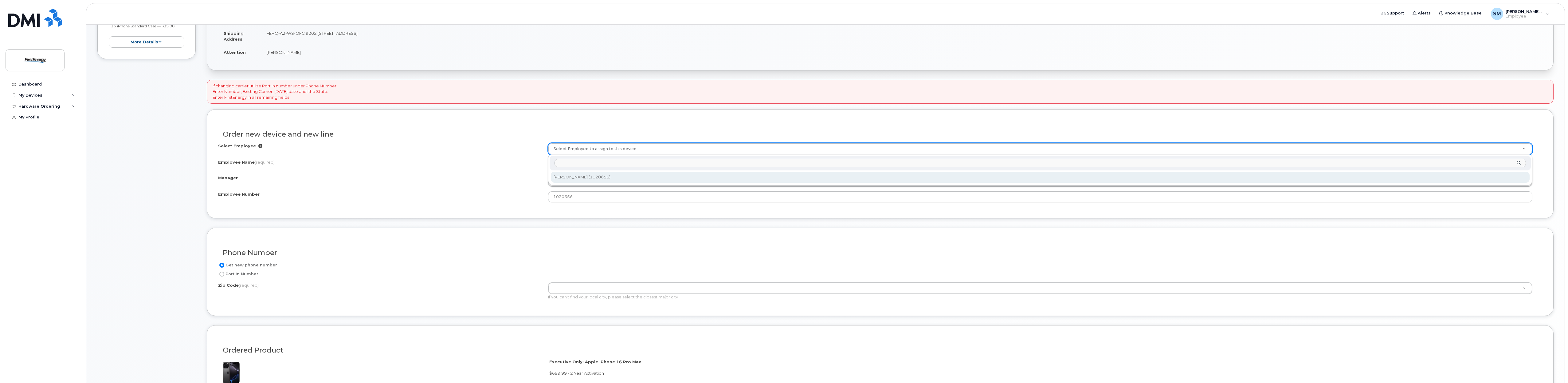
select select "2068915"
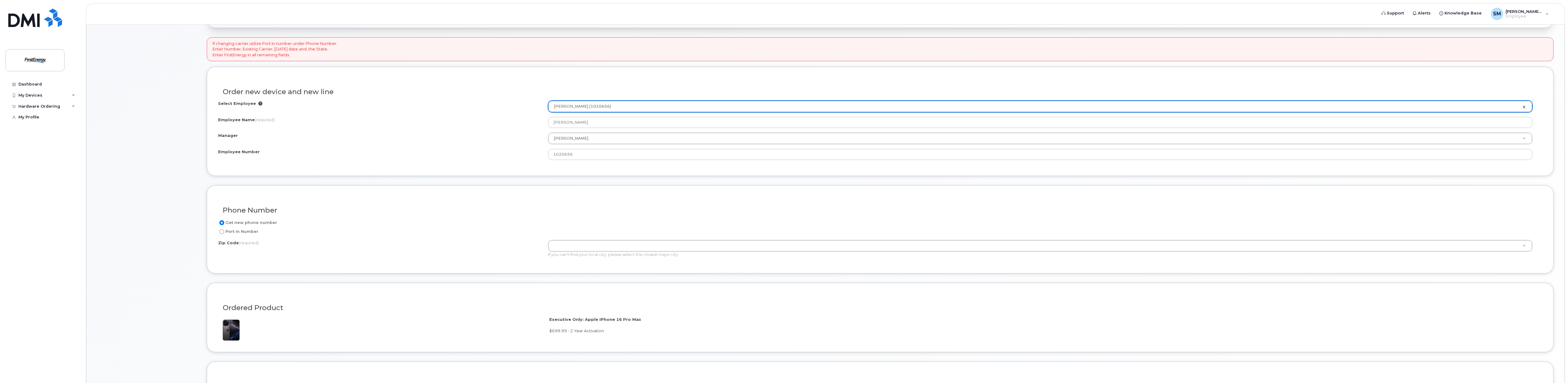
scroll to position [231, 0]
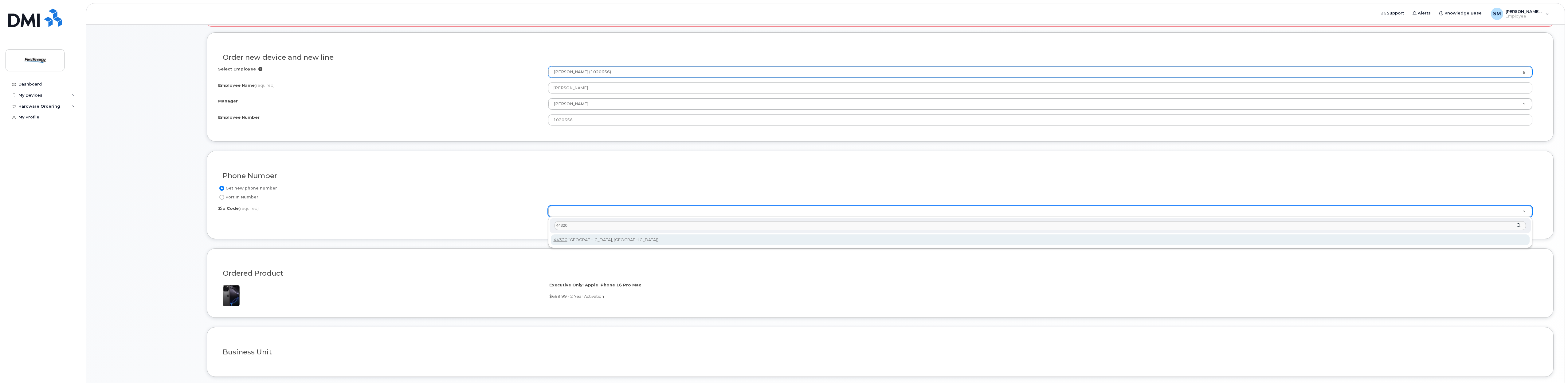
type input "44320"
type input "44320 (Akron, OH)"
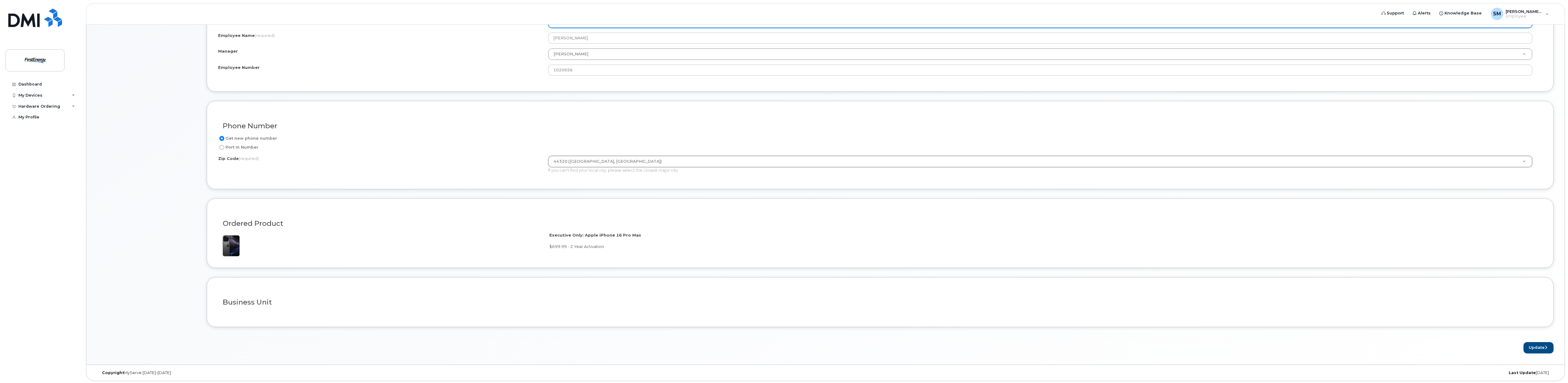
scroll to position [282, 0]
click at [1534, 343] on button "Update" at bounding box center [1538, 346] width 30 height 12
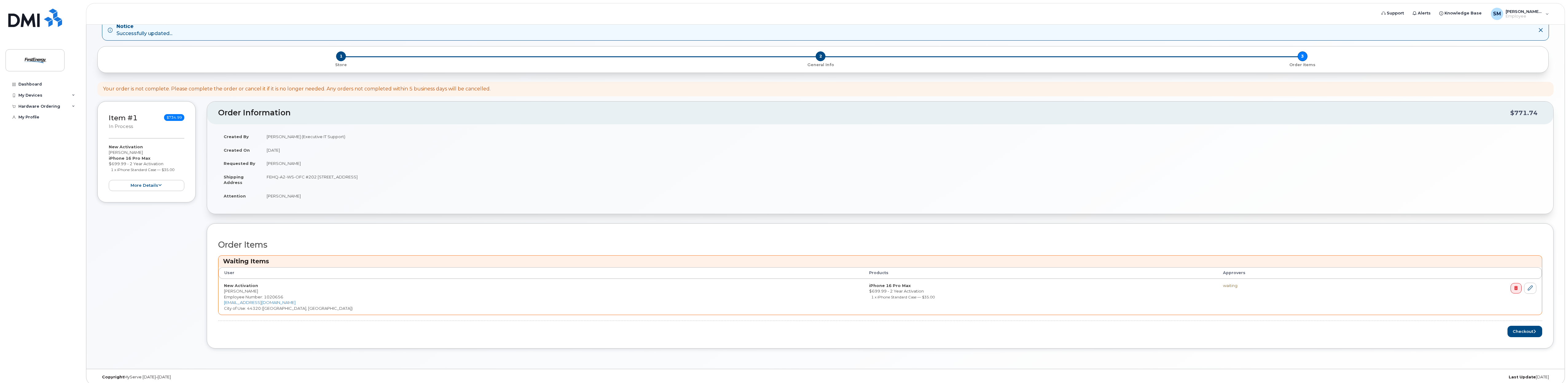
scroll to position [42, 0]
drag, startPoint x: 1523, startPoint y: 326, endPoint x: 1502, endPoint y: 336, distance: 23.3
click at [1524, 326] on button "Checkout" at bounding box center [1525, 326] width 35 height 12
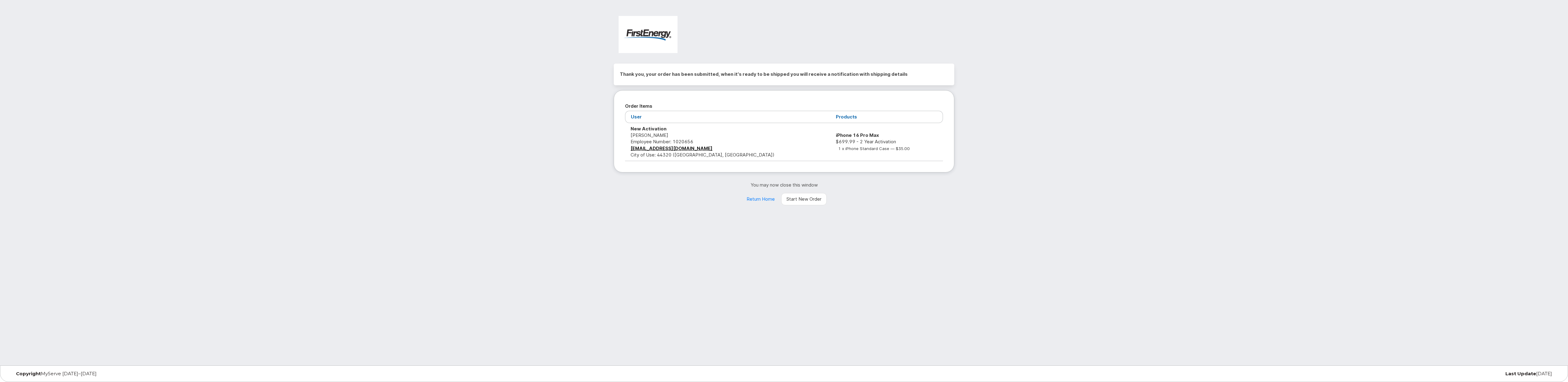
click at [1107, 127] on div "Thank you, your order has been submitted, when it's ready to be shipped you wil…" at bounding box center [784, 182] width 1568 height 365
click at [37, 238] on div "Thank you, your order has been submitted, when it's ready to be shipped you wil…" at bounding box center [784, 182] width 1568 height 365
